Goal: Navigation & Orientation: Find specific page/section

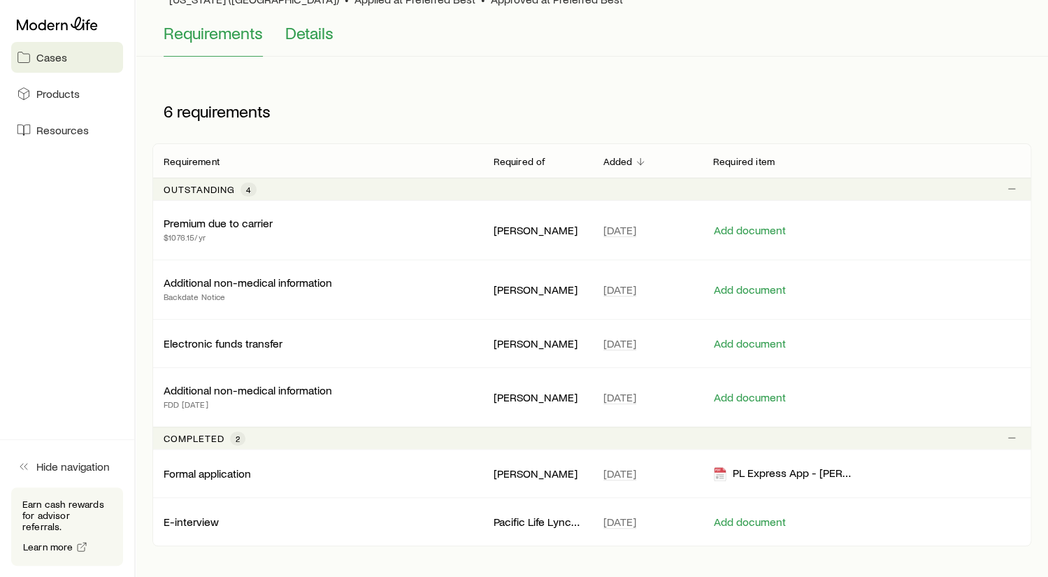
scroll to position [140, 0]
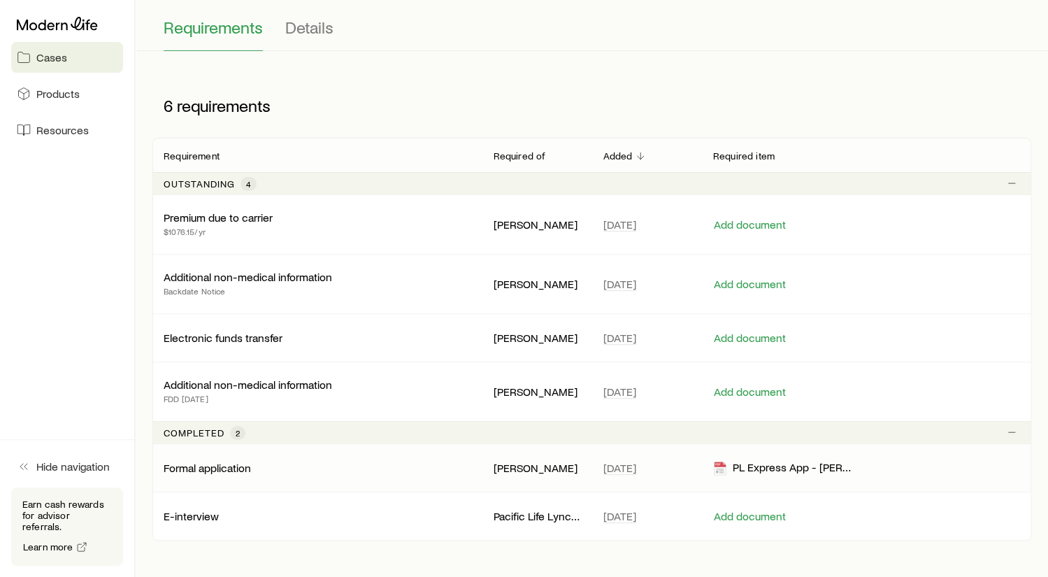
click at [231, 461] on p "Formal application" at bounding box center [207, 468] width 87 height 14
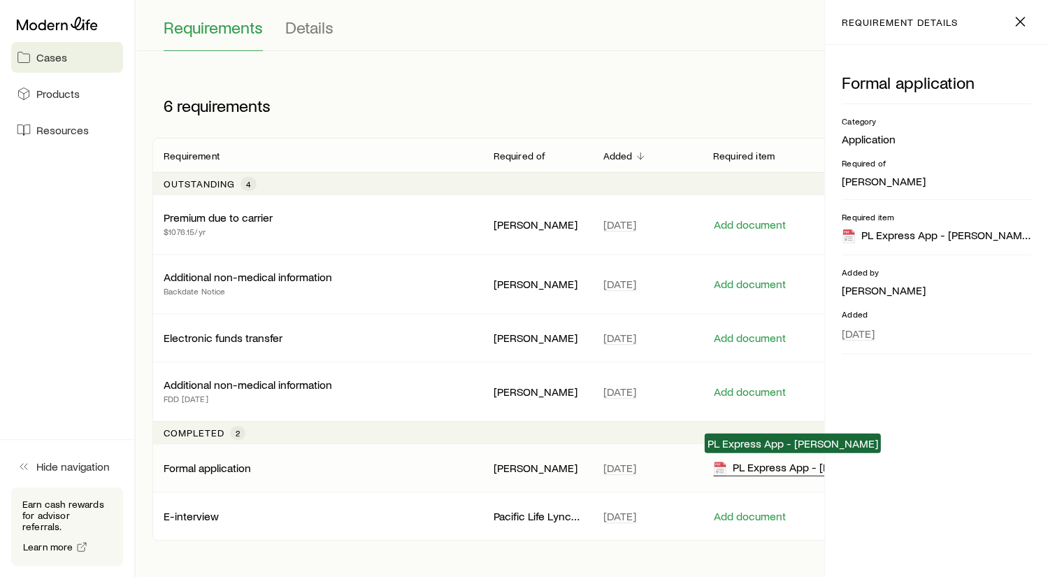
click at [785, 464] on div "PL Express App - [PERSON_NAME]" at bounding box center [784, 468] width 143 height 16
click at [57, 53] on span "Cases" at bounding box center [51, 57] width 31 height 14
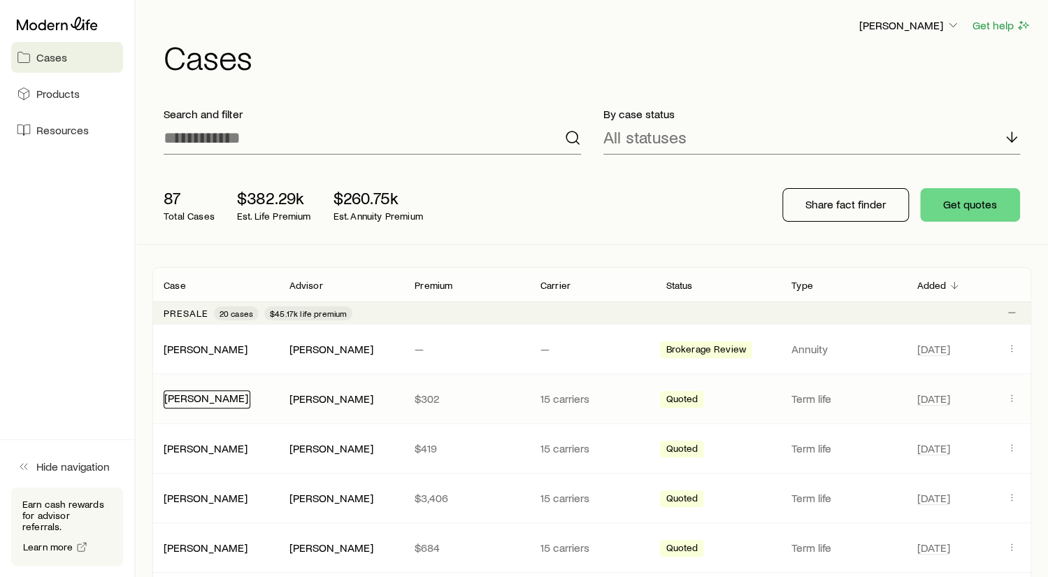
click at [199, 395] on link "[PERSON_NAME]" at bounding box center [206, 397] width 84 height 13
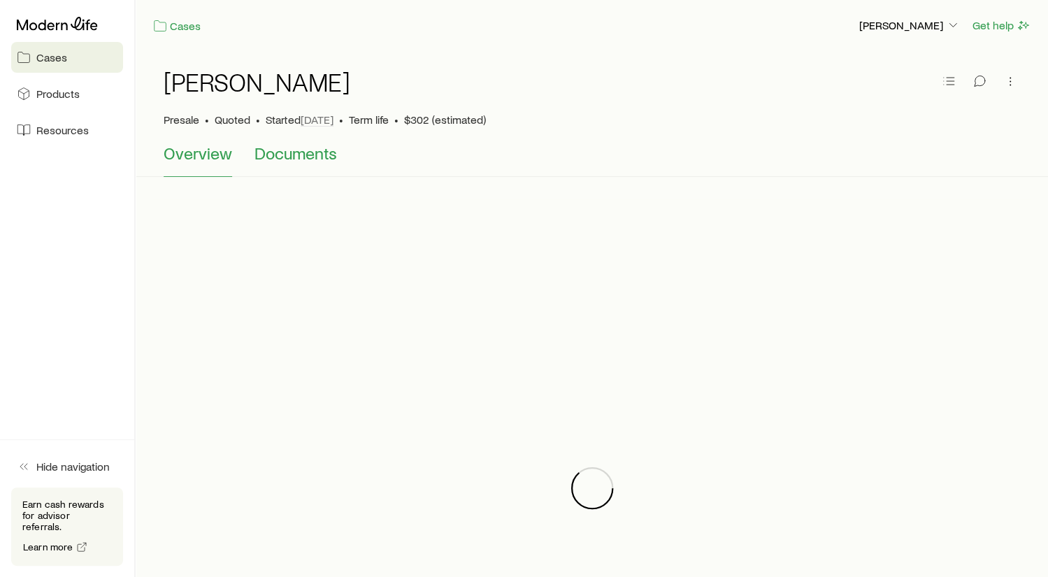
click at [298, 150] on span "Documents" at bounding box center [296, 153] width 83 height 20
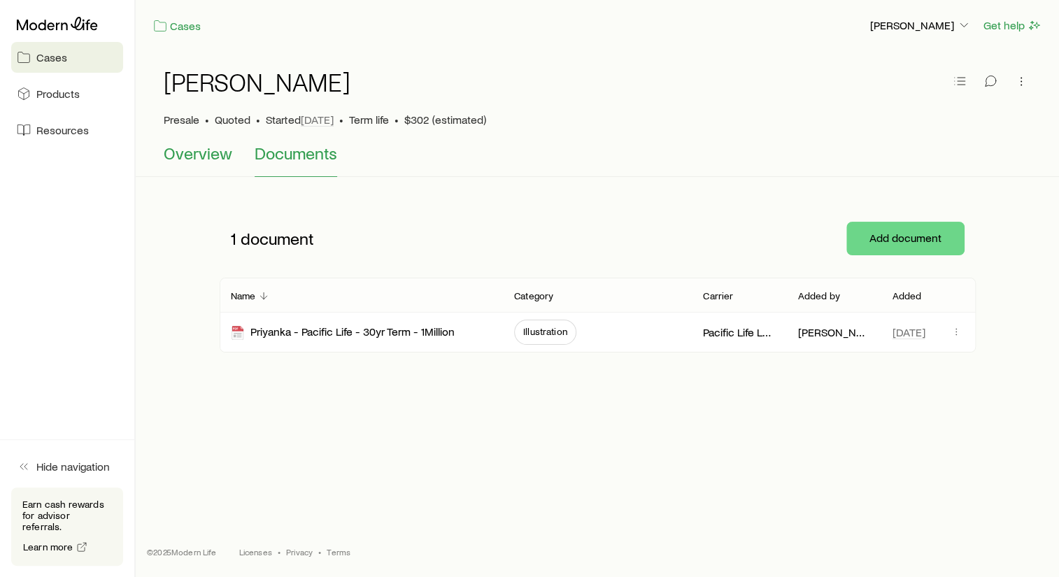
click at [199, 150] on span "Overview" at bounding box center [198, 153] width 69 height 20
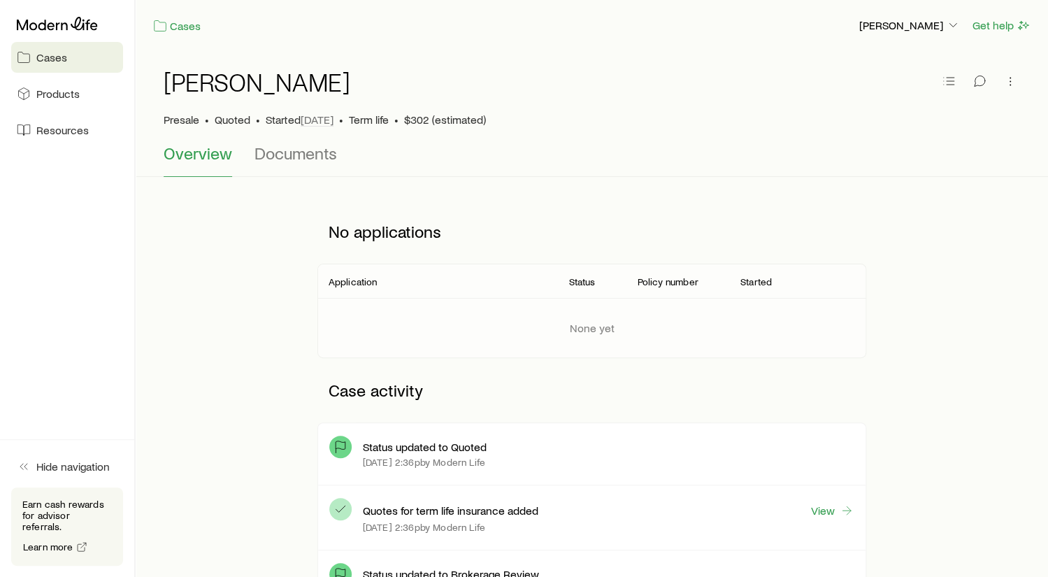
click at [52, 54] on span "Cases" at bounding box center [51, 57] width 31 height 14
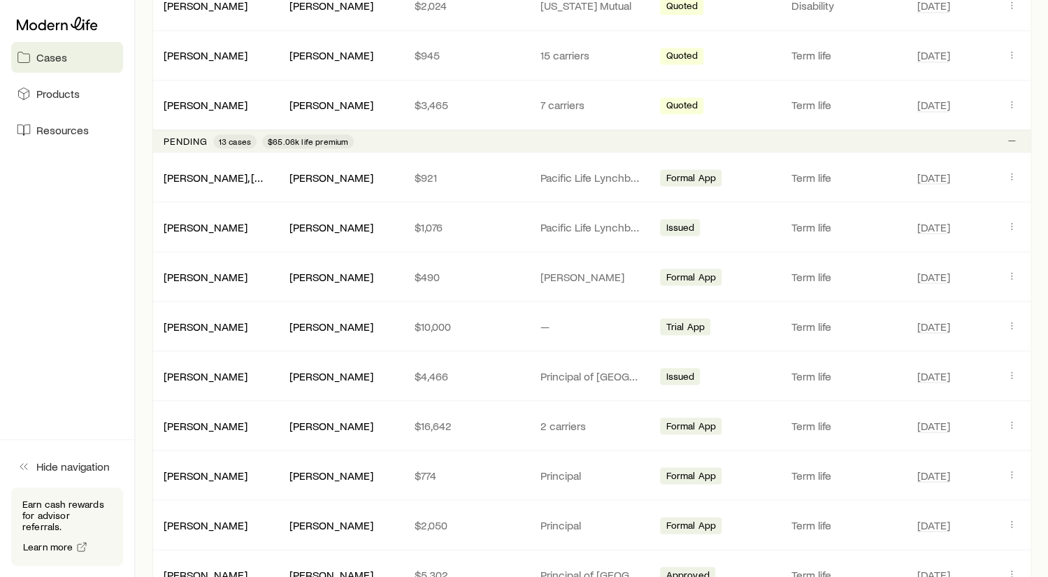
scroll to position [1188, 0]
click at [213, 169] on link "[PERSON_NAME], [PERSON_NAME]" at bounding box center [249, 175] width 171 height 13
